Goal: Find specific page/section: Find specific page/section

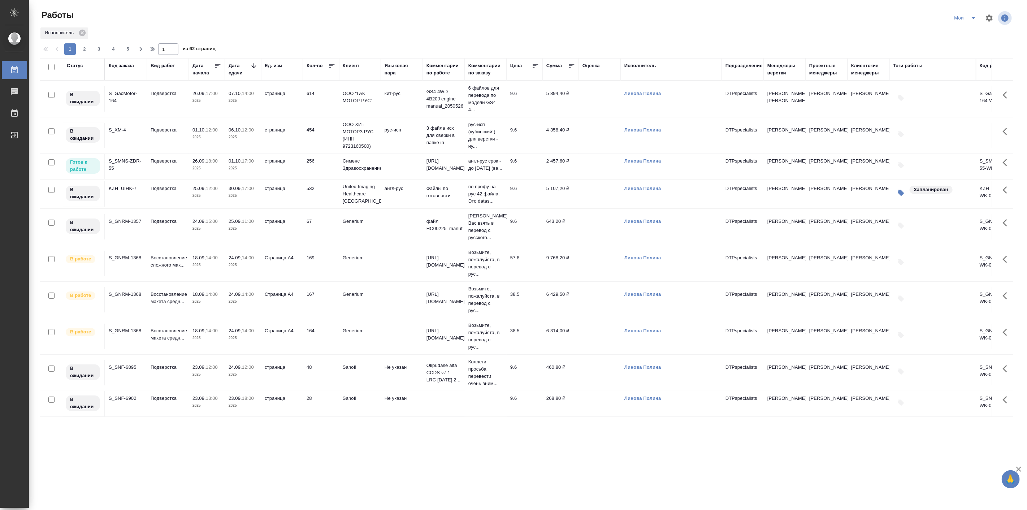
scroll to position [134, 0]
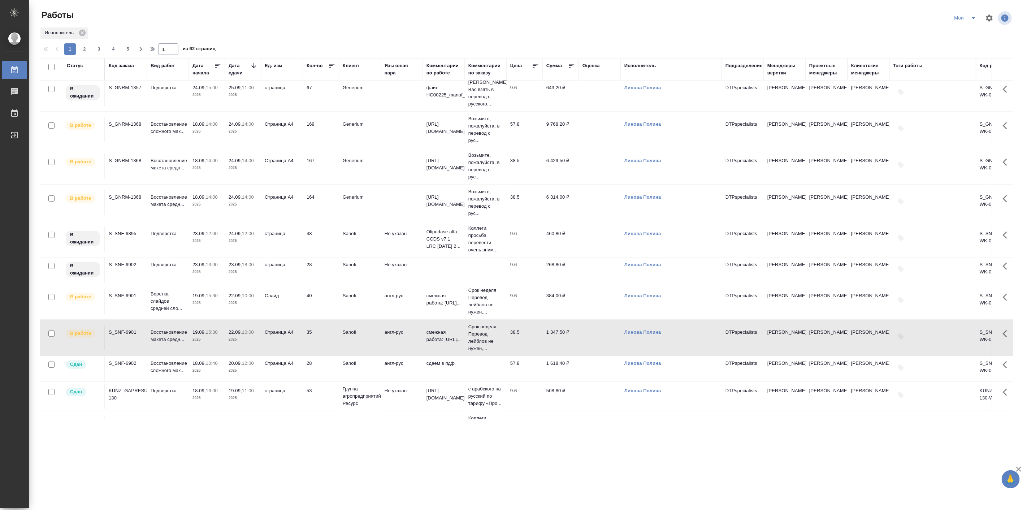
click at [975, 21] on icon "split button" at bounding box center [973, 18] width 9 height 9
click at [970, 56] on li "Подбор Лайт" at bounding box center [965, 56] width 43 height 12
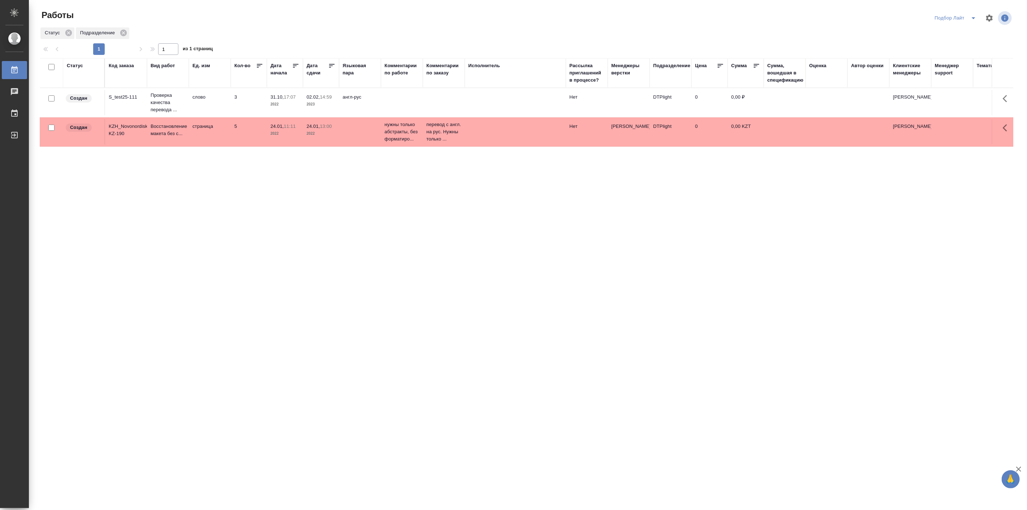
click at [969, 17] on icon "split button" at bounding box center [973, 18] width 9 height 9
drag, startPoint x: 944, startPoint y: 45, endPoint x: 955, endPoint y: 32, distance: 16.7
click at [944, 45] on li "Актуальные" at bounding box center [955, 44] width 49 height 12
